Goal: Information Seeking & Learning: Check status

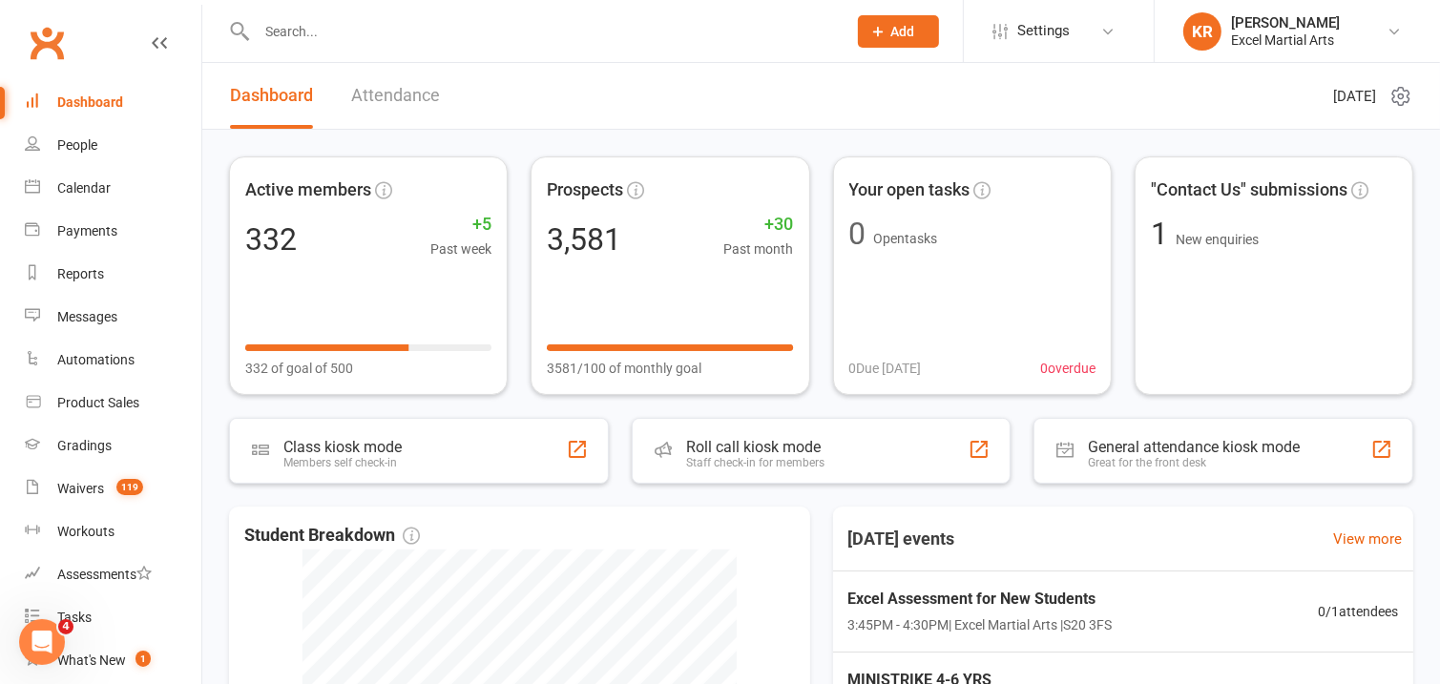
click at [529, 35] on input "text" at bounding box center [542, 31] width 582 height 27
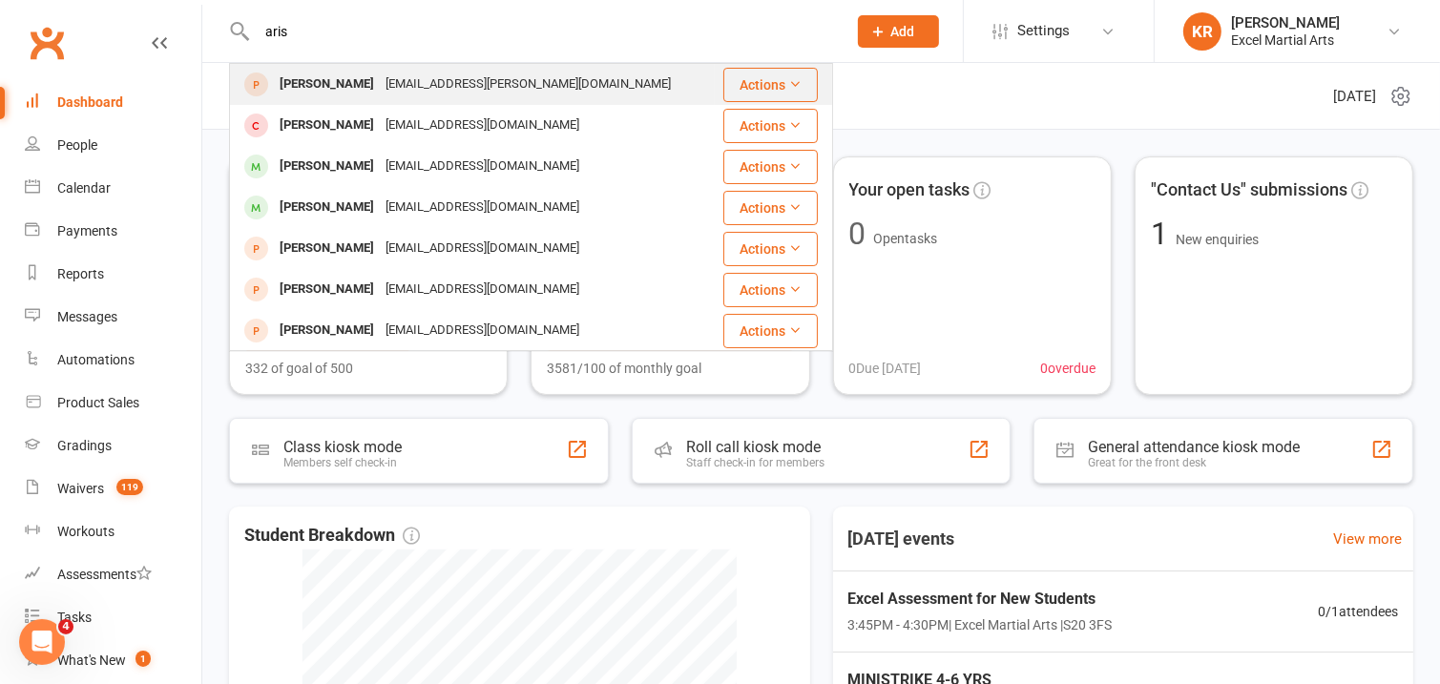
type input "aris"
click at [390, 83] on div "[EMAIL_ADDRESS][PERSON_NAME][DOMAIN_NAME]" at bounding box center [528, 85] width 297 height 28
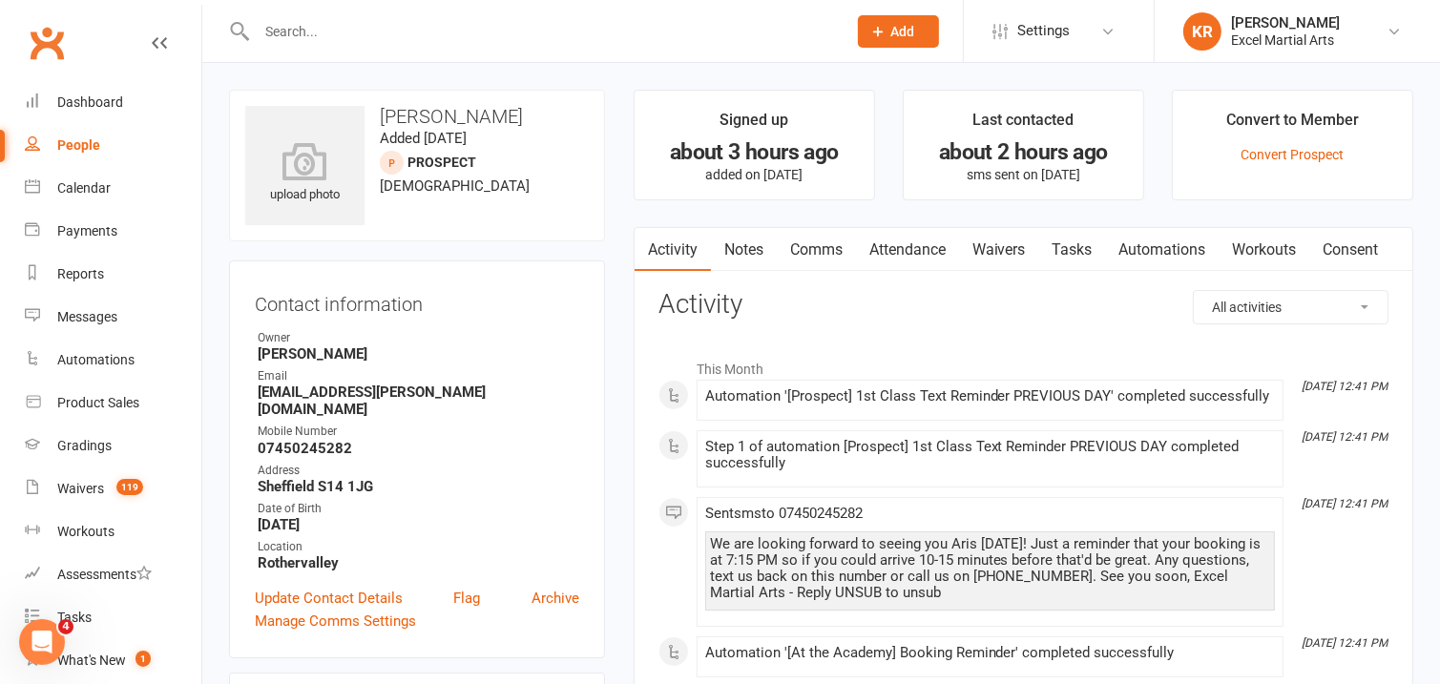
click at [1312, 300] on select "All activities Bookings / Attendances Communications Notes Failed SMSes Grading…" at bounding box center [1290, 307] width 194 height 32
click at [1193, 291] on select "All activities Bookings / Attendances Communications Notes Failed SMSes Grading…" at bounding box center [1290, 307] width 194 height 32
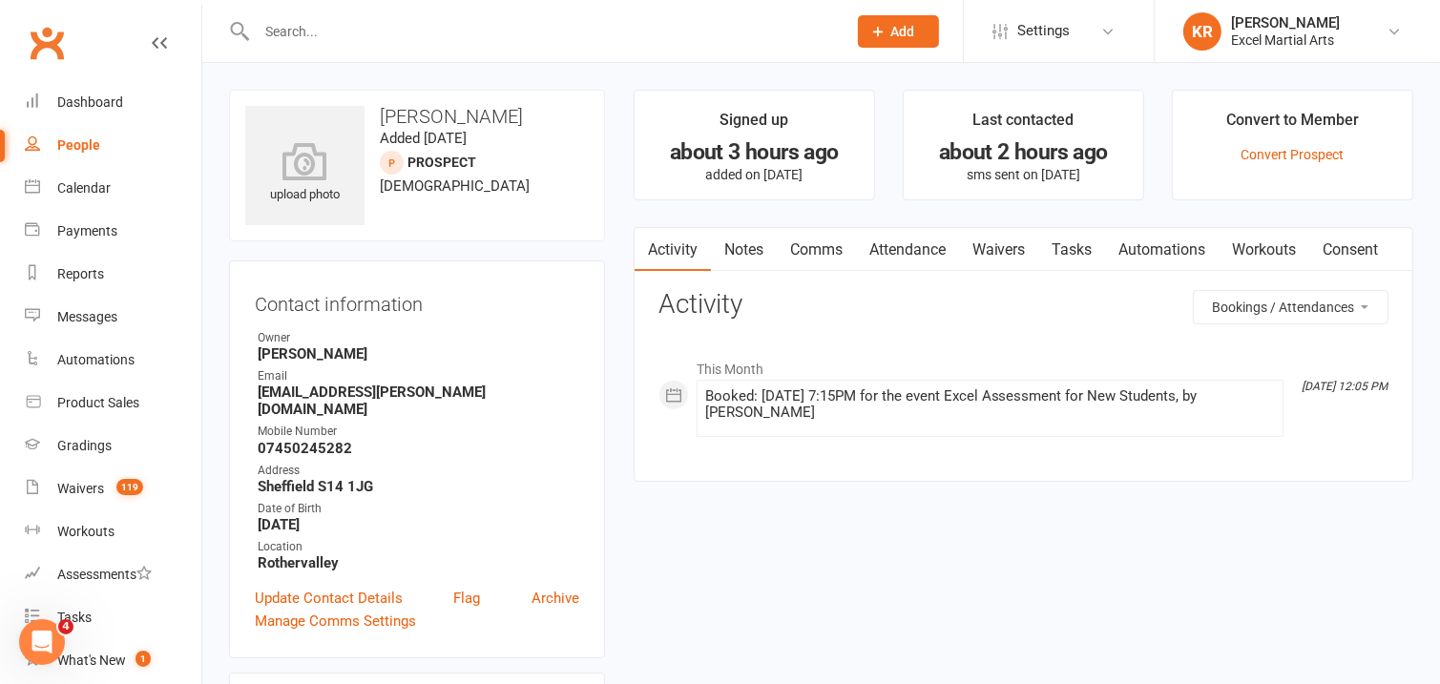
click at [1342, 317] on select "All activities Bookings / Attendances Communications Notes Failed SMSes Grading…" at bounding box center [1290, 307] width 194 height 32
select select "ConversationLogEntry"
click at [1193, 291] on select "All activities Bookings / Attendances Communications Notes Failed SMSes Grading…" at bounding box center [1290, 307] width 194 height 32
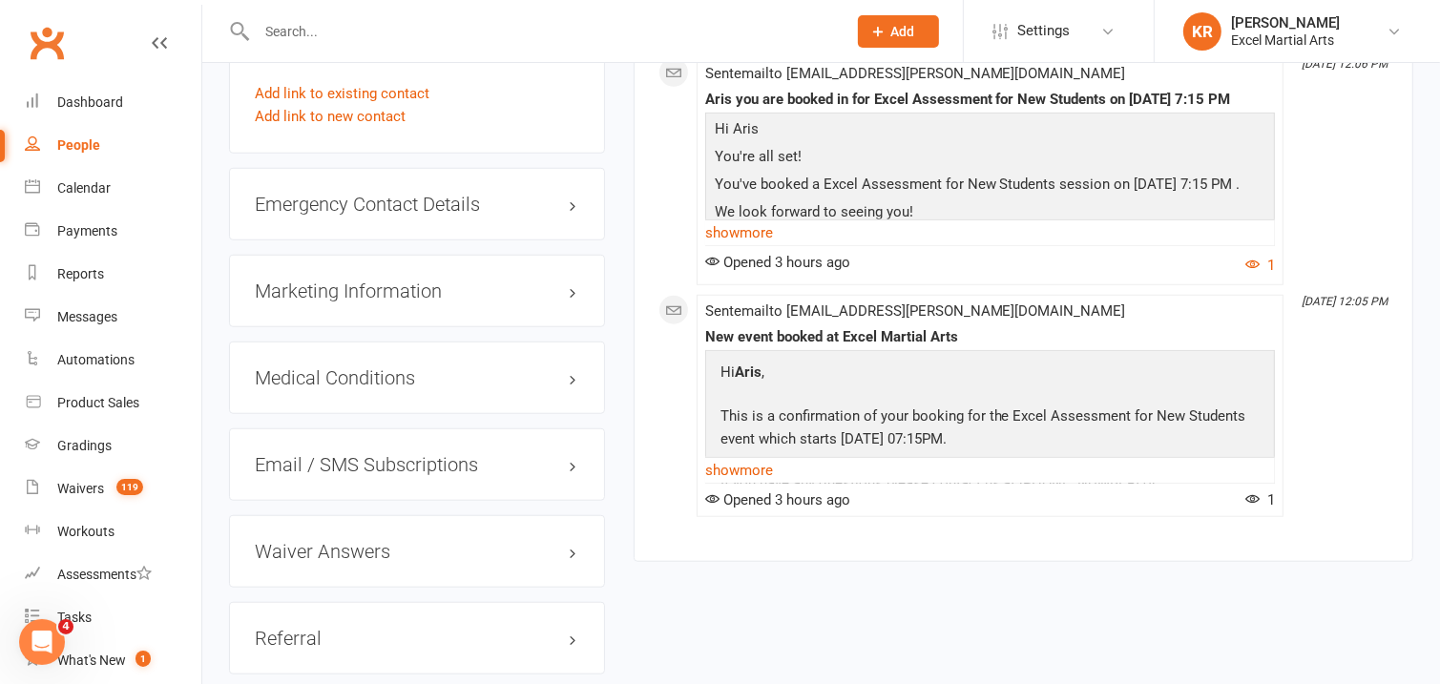
scroll to position [1349, 0]
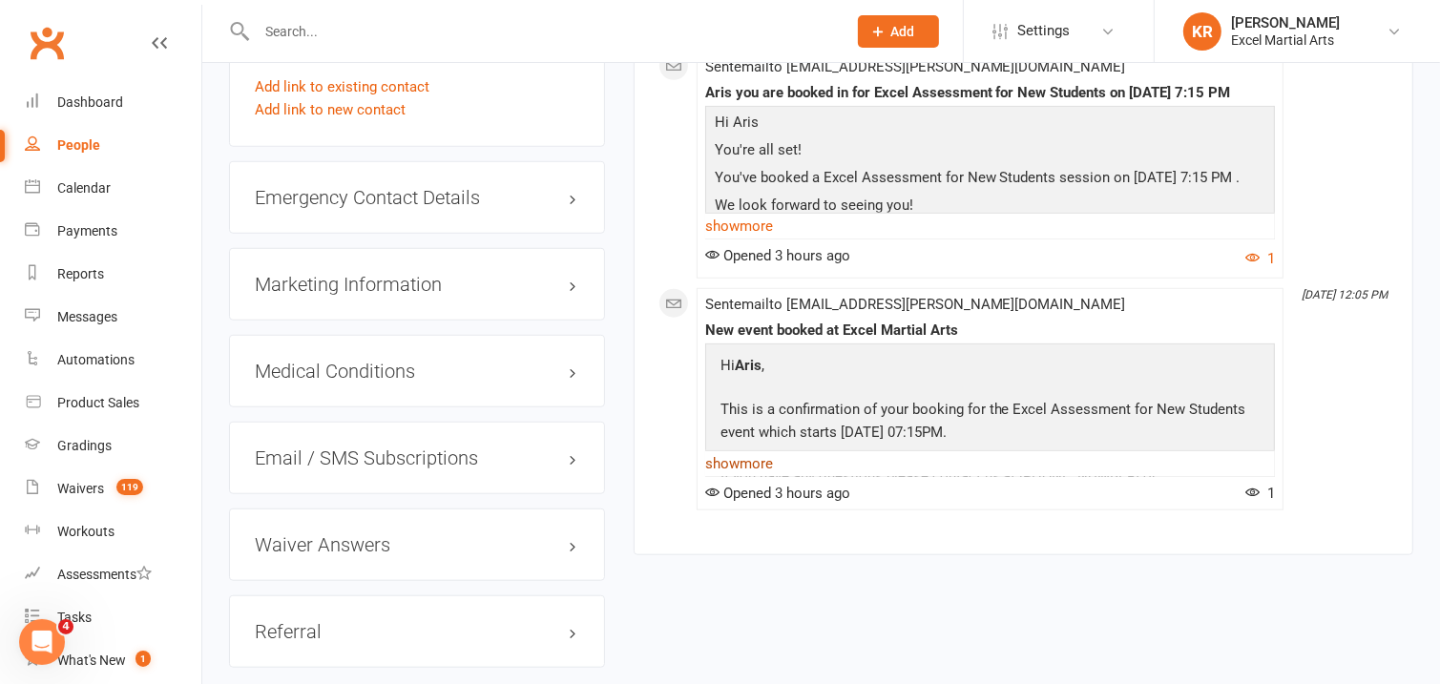
click at [760, 477] on link "show more" at bounding box center [990, 463] width 570 height 27
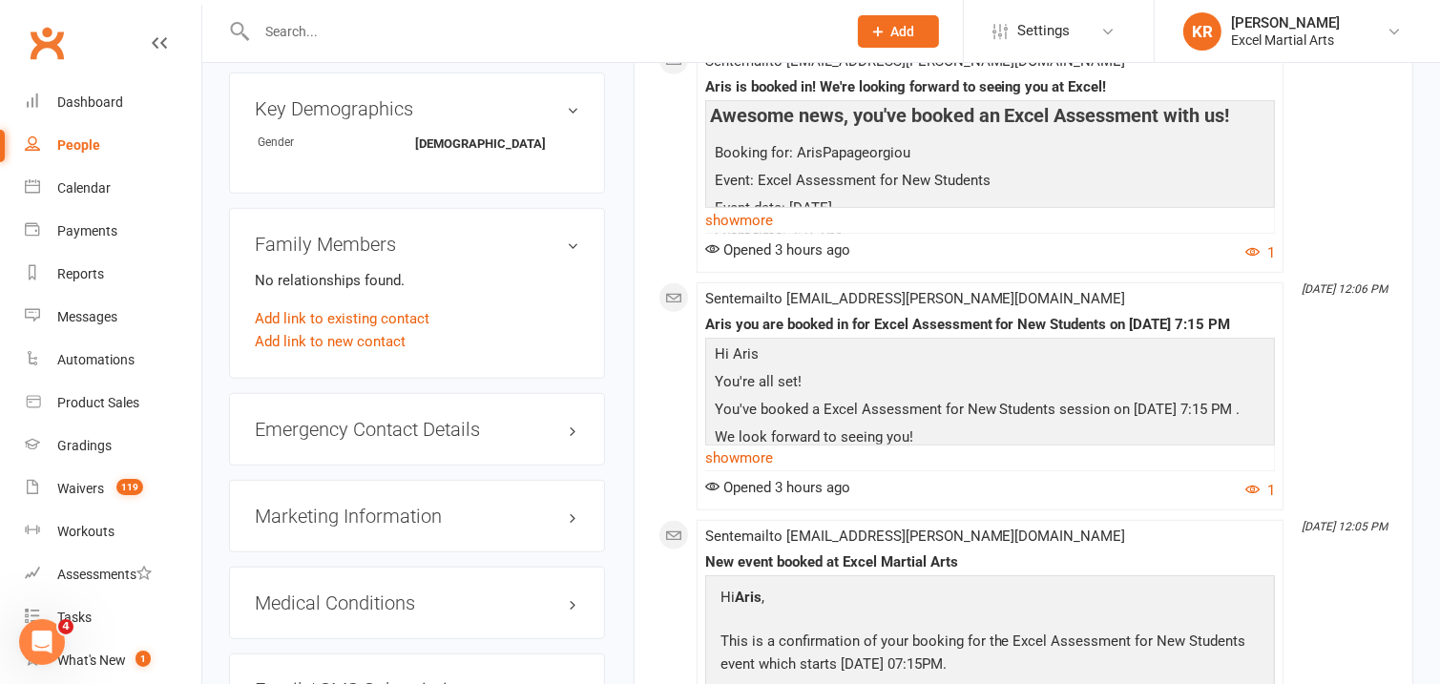
scroll to position [1030, 0]
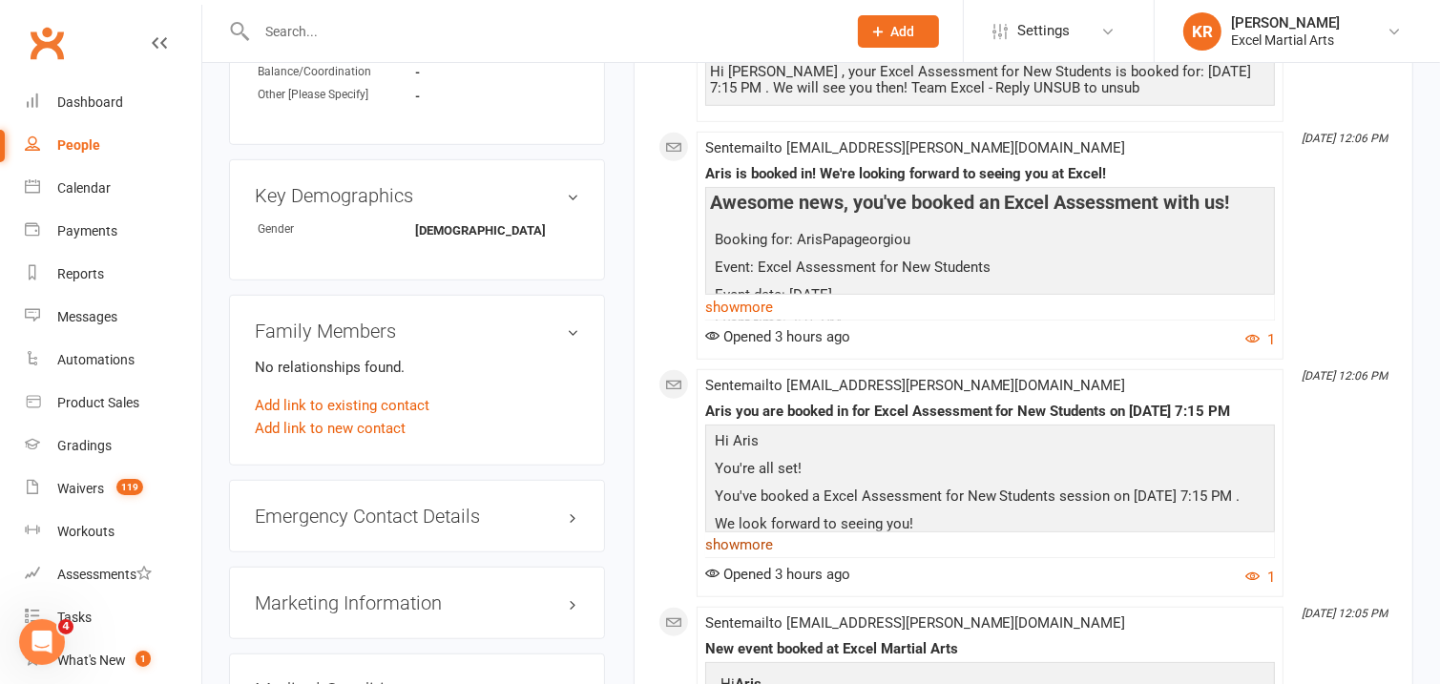
click at [755, 558] on link "show more" at bounding box center [990, 544] width 570 height 27
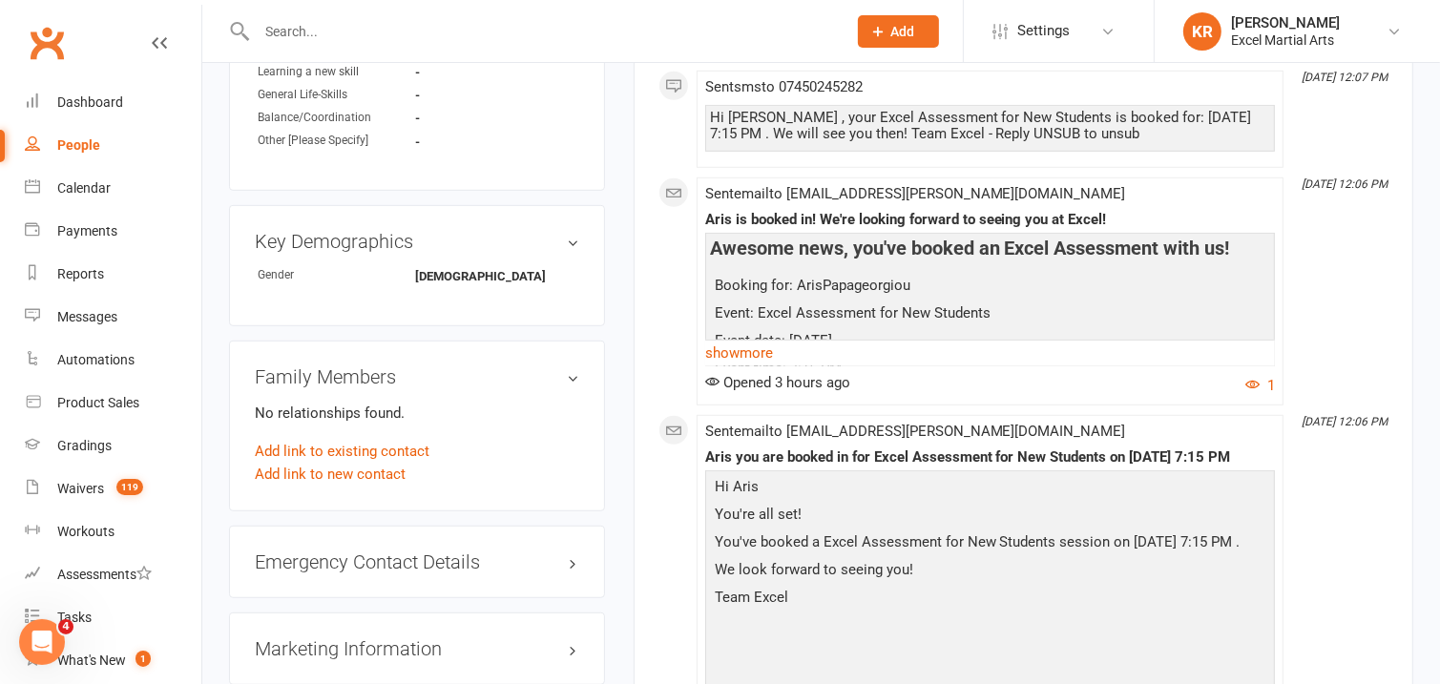
scroll to position [973, 0]
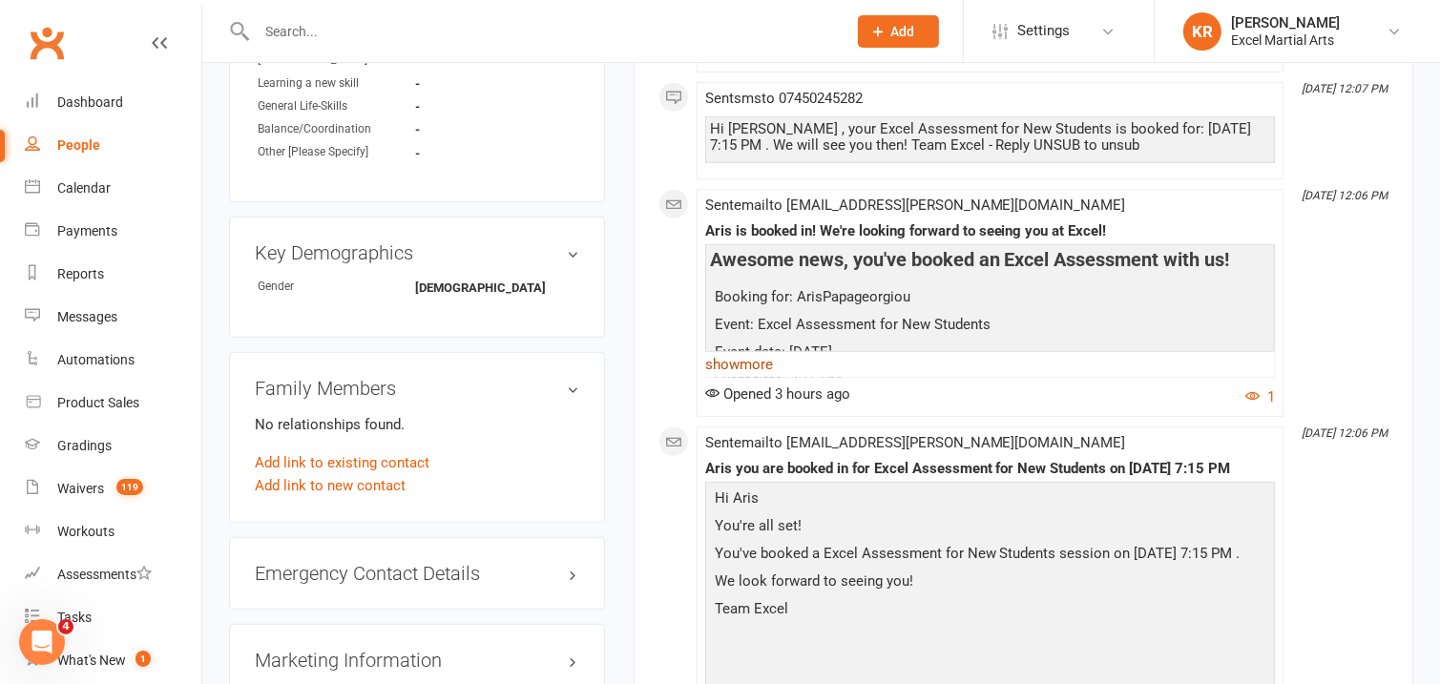
click at [758, 378] on link "show more" at bounding box center [990, 364] width 570 height 27
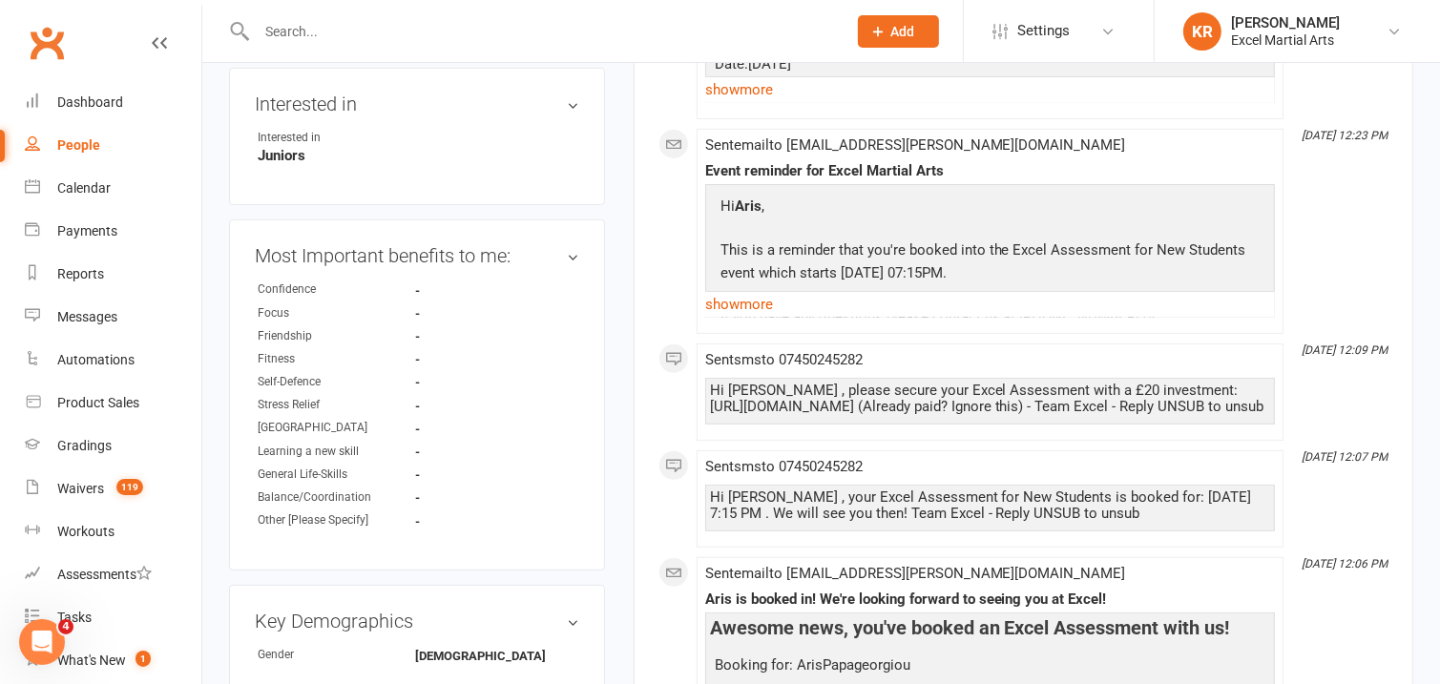
scroll to position [592, 0]
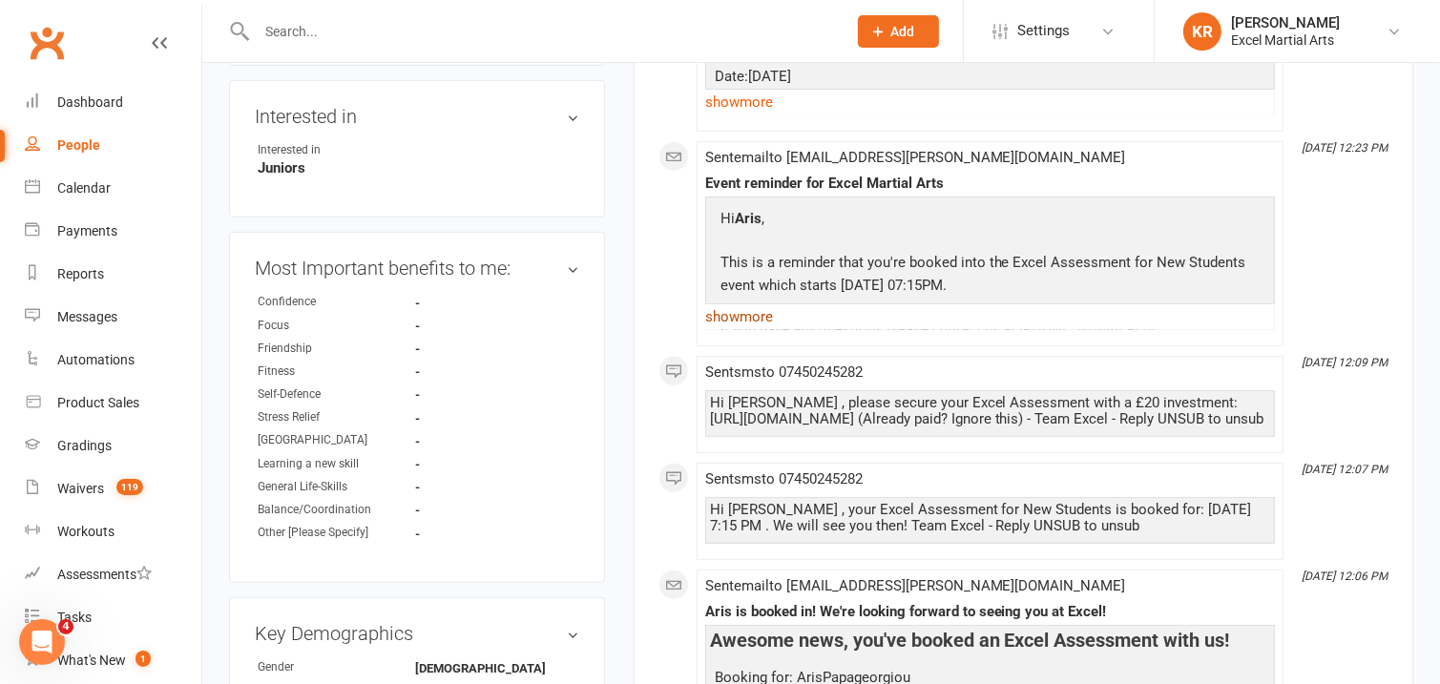
click at [768, 318] on link "show more" at bounding box center [990, 316] width 570 height 27
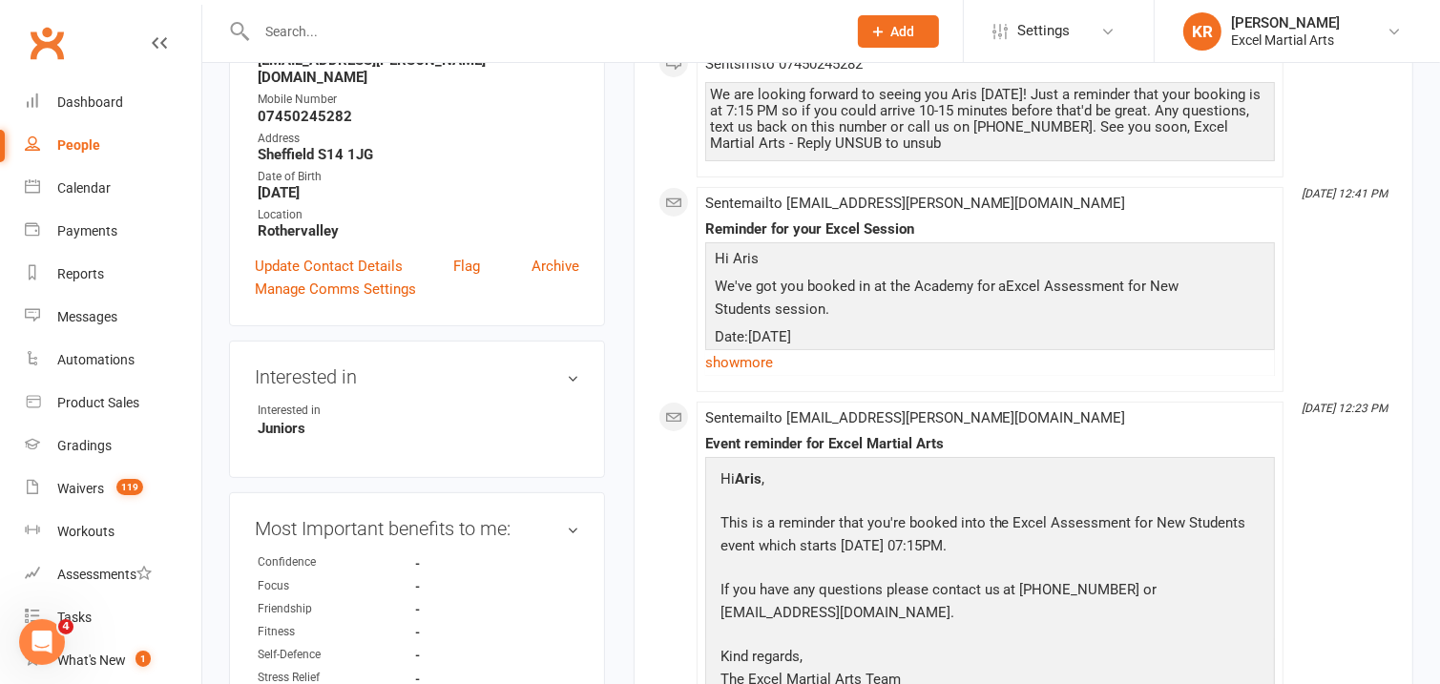
scroll to position [309, 0]
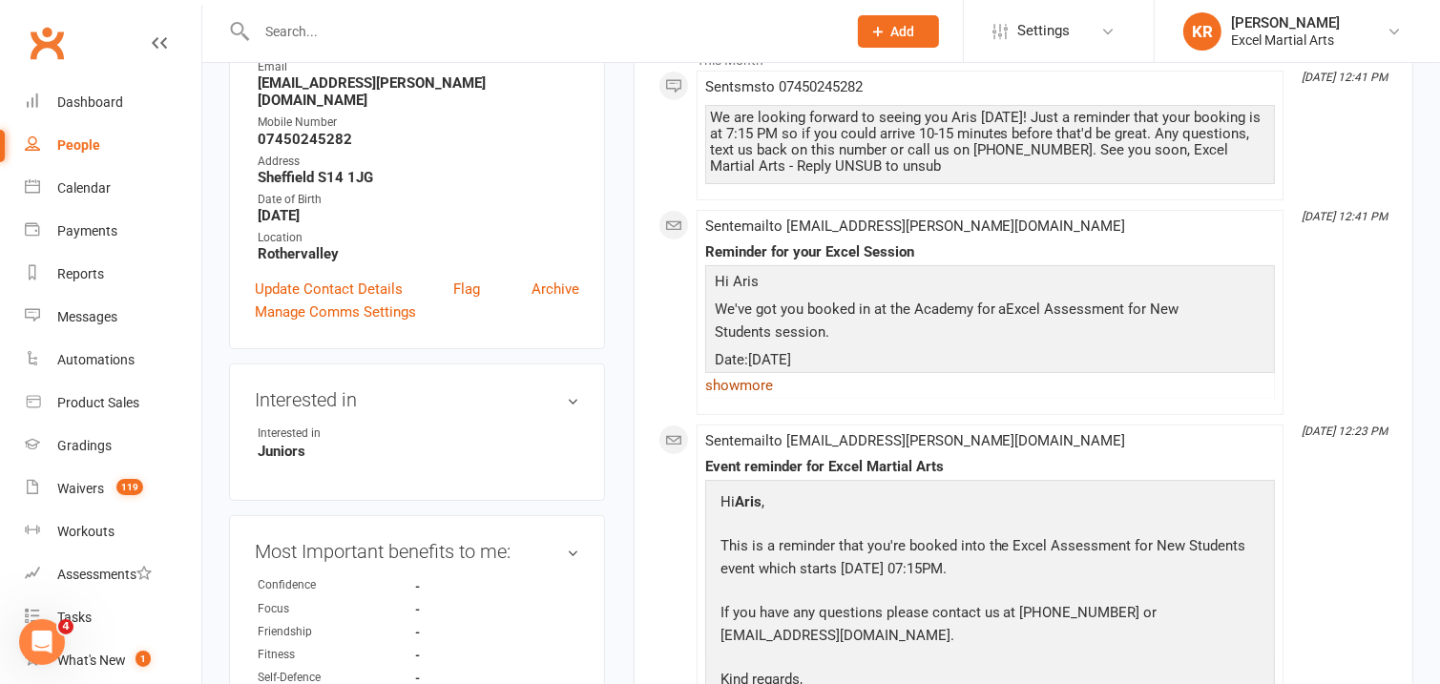
click at [760, 388] on link "show more" at bounding box center [990, 385] width 570 height 27
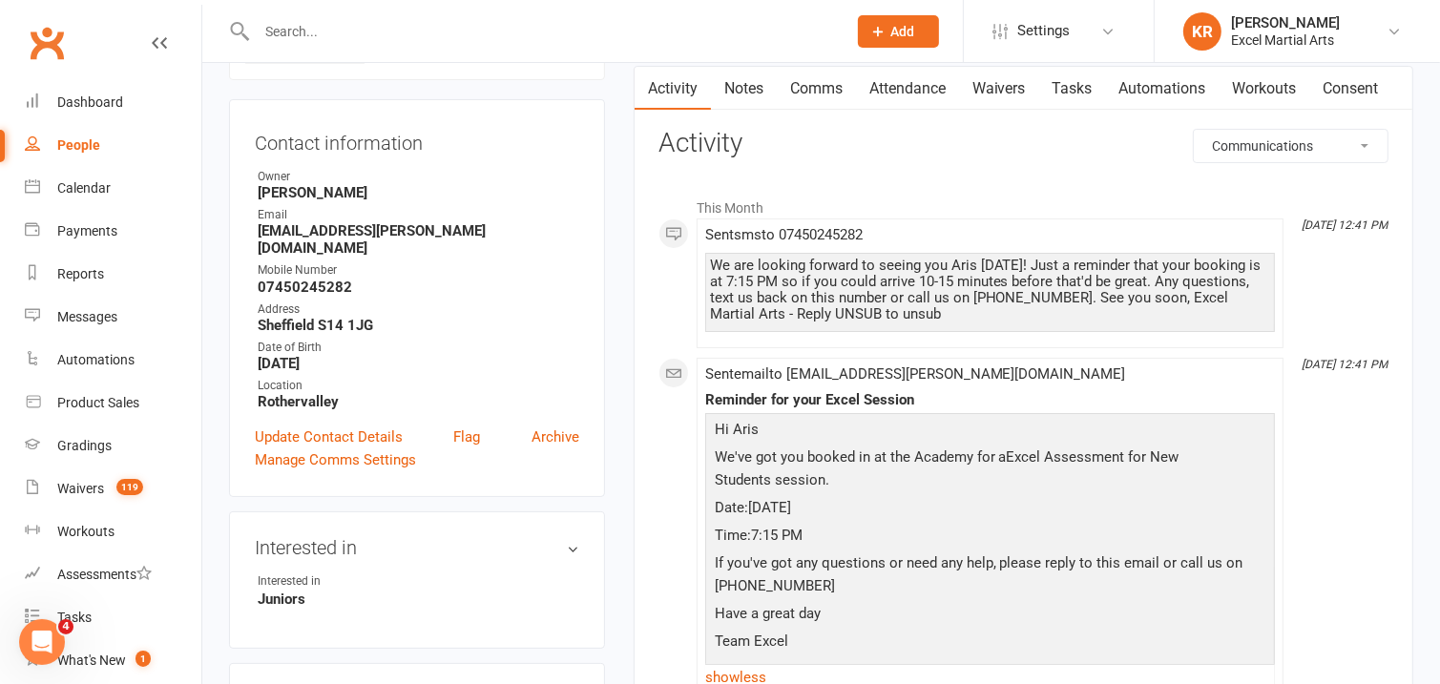
scroll to position [155, 0]
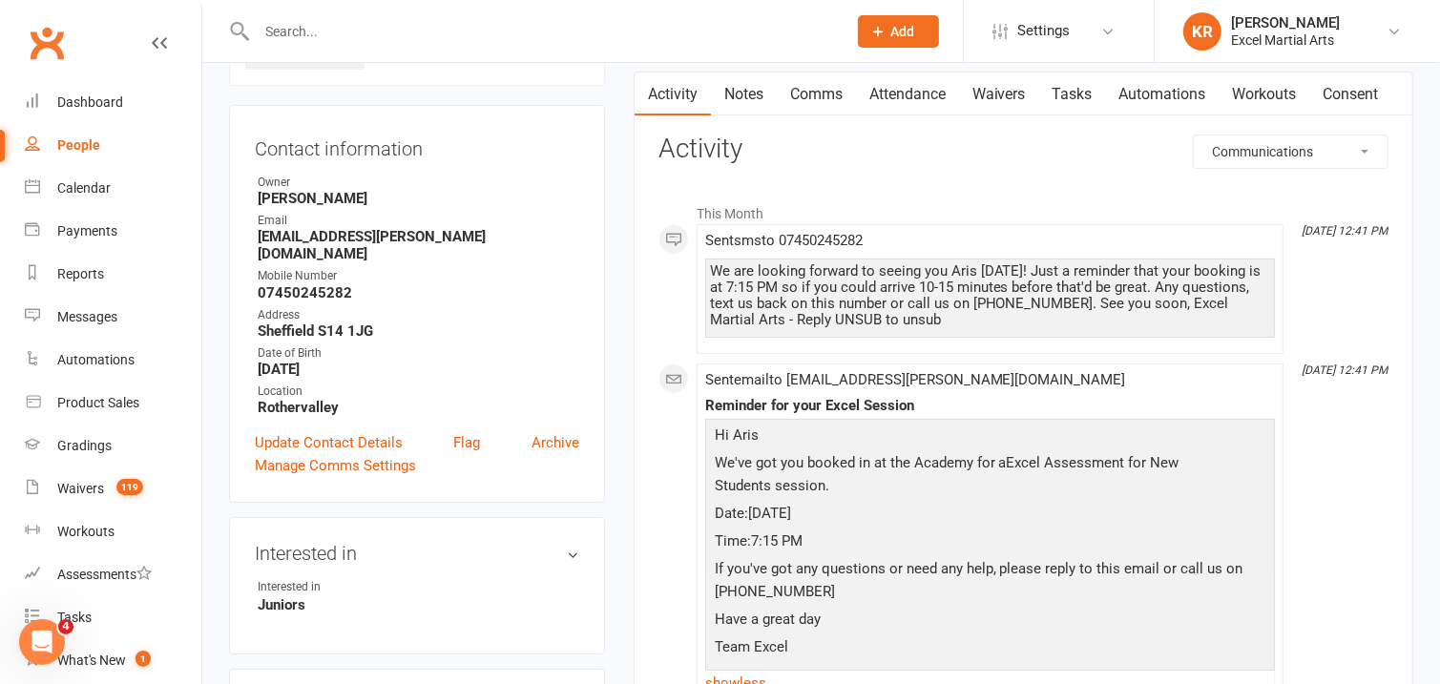
click at [1016, 194] on li "This Month" at bounding box center [1023, 209] width 730 height 31
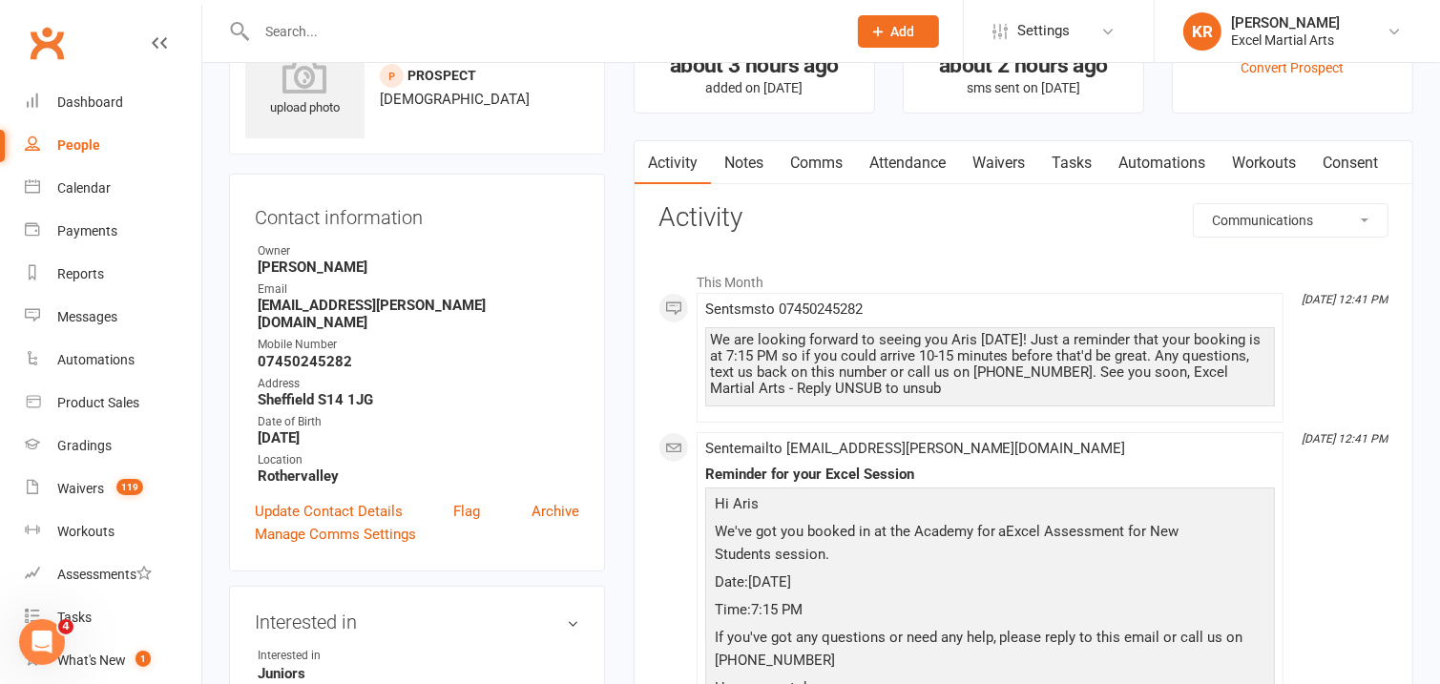
scroll to position [80, 0]
